Goal: Information Seeking & Learning: Stay updated

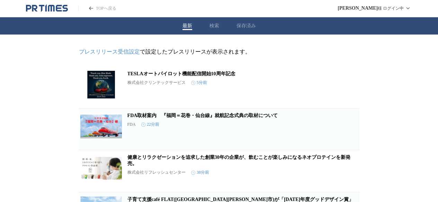
click at [228, 117] on link "FDA取材案内　『福岡＝花巻・仙台線』就航記念式典の取材について" at bounding box center [202, 115] width 150 height 5
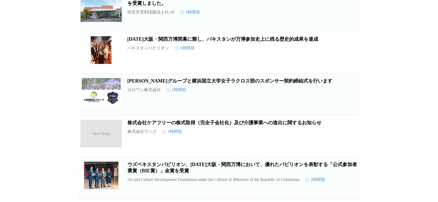
scroll to position [204, 0]
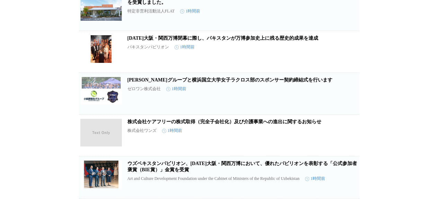
click at [248, 41] on link "[DATE][GEOGRAPHIC_DATA]・関西万博閉幕に際し、パキスタンが万博参加史上に残る歴史的成果を達成" at bounding box center [222, 38] width 191 height 5
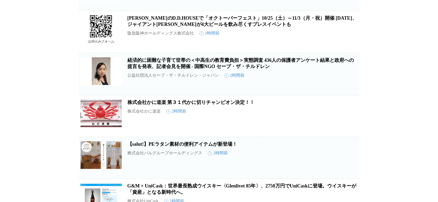
scroll to position [561, 0]
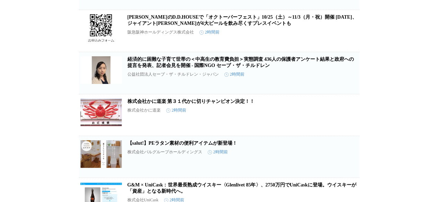
click at [237, 26] on link "[PERSON_NAME]のD.D.HOUSEで「オクトーバーフェスト」10/25（土）～11/3（月・祝）開催 [DATE]、ジャイアント[PERSON_N…" at bounding box center [241, 20] width 229 height 11
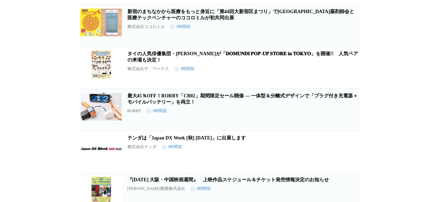
scroll to position [1036, 0]
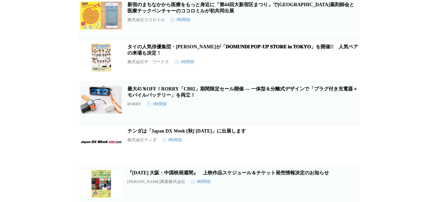
click at [232, 56] on link "タイの人気俳優集団・[PERSON_NAME]が「𝐃𝐎𝐌𝐔𝐍𝐃𝐈 𝐏𝐎𝐏-𝐔𝐏 𝐒𝐓𝐎𝐑𝐄 𝐢𝐧 𝐓𝐎𝐊𝐘𝐎」を開催!!　人気ペアの来場も決定！" at bounding box center [242, 49] width 230 height 11
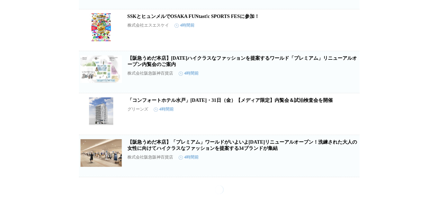
scroll to position [1621, 0]
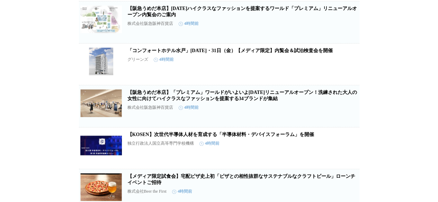
click at [253, 17] on link "【阪急うめだ本店】[DATE]ハイクラスなファッションを提案するワールド「プレミアム」リニューアルオープン内覧会のご案内" at bounding box center [241, 11] width 229 height 11
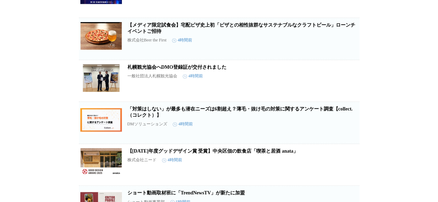
scroll to position [1789, 0]
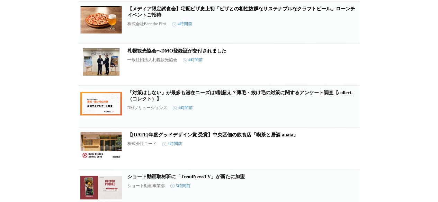
click at [246, 18] on link "【メディア限定試食会】宅配ピザ史上初「ピザとの相性抜群なサステナブルなクラフトビール」ローンチイベントご招待" at bounding box center [241, 11] width 228 height 11
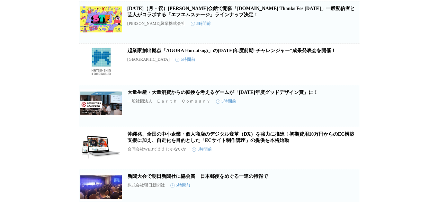
scroll to position [2723, 0]
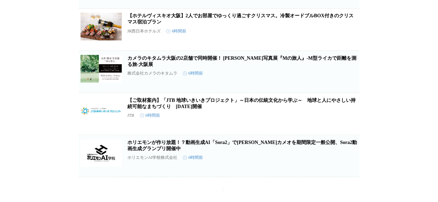
scroll to position [3352, 0]
click at [213, 98] on link "【ご取材案内】「JTB 地球いきいきプロジェクト」～日本の伝統文化から学ぶ～　地球と人にやさしい持続可能なまちづくり　[DATE]開催" at bounding box center [241, 103] width 228 height 11
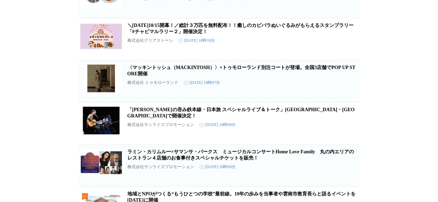
scroll to position [6923, 0]
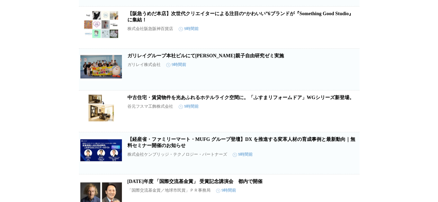
scroll to position [5589, 0]
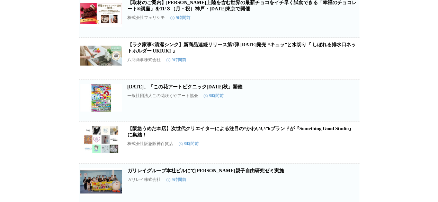
scroll to position [5450, 0]
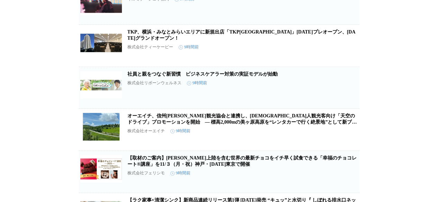
scroll to position [5302, 0]
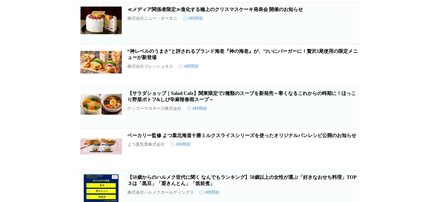
scroll to position [4620, 0]
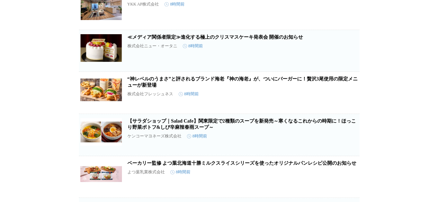
click at [238, 40] on link "≪メディア関係者限定≫進化する極上のクリスマスケーキ発表会 開催のお知らせ" at bounding box center [215, 37] width 176 height 5
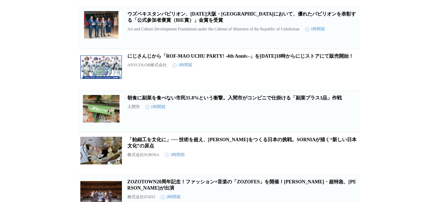
scroll to position [0, 0]
